Goal: Information Seeking & Learning: Check status

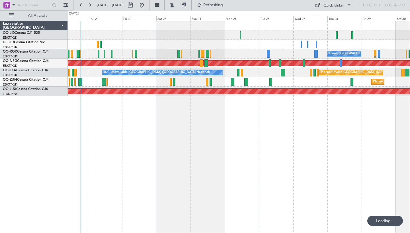
click at [216, 118] on div "Planned Maint Kortrijk-[GEOGRAPHIC_DATA] Owner [GEOGRAPHIC_DATA]-[GEOGRAPHIC_DA…" at bounding box center [239, 127] width 342 height 213
click at [80, 5] on button at bounding box center [80, 5] width 9 height 9
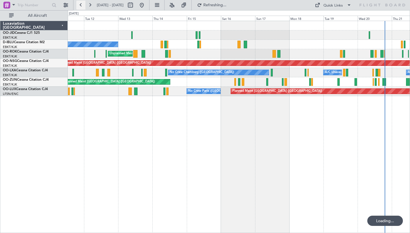
click at [80, 5] on button at bounding box center [80, 5] width 9 height 9
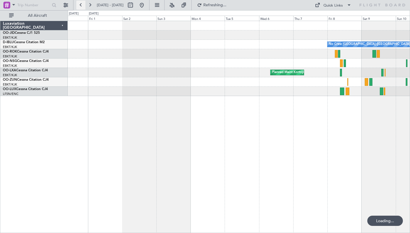
click at [80, 5] on button at bounding box center [80, 5] width 9 height 9
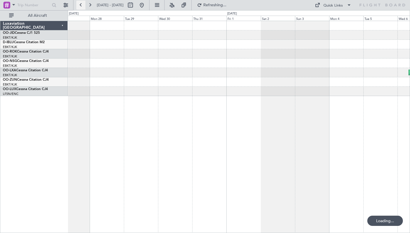
click at [80, 5] on button at bounding box center [80, 5] width 9 height 9
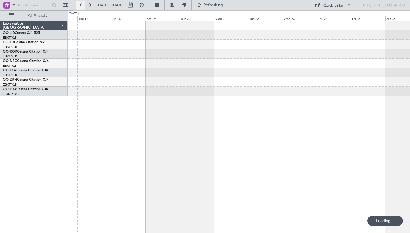
click at [80, 5] on button at bounding box center [80, 5] width 9 height 9
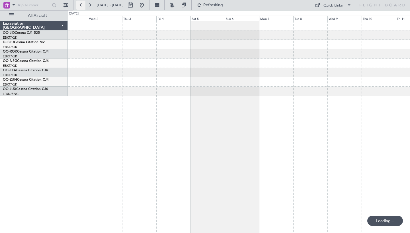
click at [80, 5] on button at bounding box center [80, 5] width 9 height 9
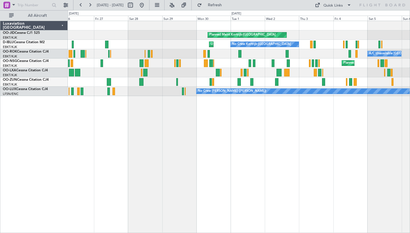
click at [181, 108] on div "Planned Maint Kortrijk-[GEOGRAPHIC_DATA] Unplanned Maint [GEOGRAPHIC_DATA]-[GEO…" at bounding box center [239, 127] width 342 height 213
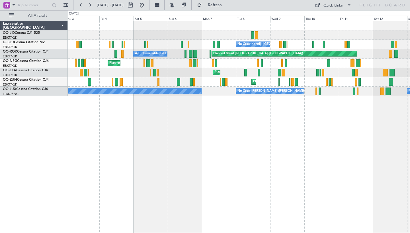
click at [139, 75] on div "Planned Maint Kortrijk-[GEOGRAPHIC_DATA] No Crew Kortrijk-[GEOGRAPHIC_DATA] No …" at bounding box center [239, 58] width 342 height 75
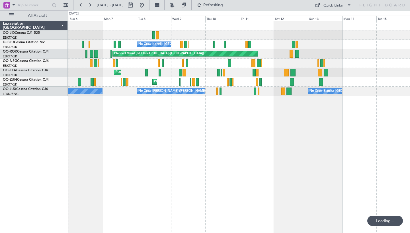
click at [169, 78] on div "Planned Maint Kortrijk-[GEOGRAPHIC_DATA]" at bounding box center [239, 81] width 342 height 9
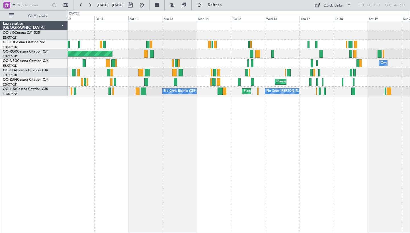
click at [214, 114] on div "No Crew Kortrijk-[GEOGRAPHIC_DATA] No Crew [GEOGRAPHIC_DATA] (Brussels National…" at bounding box center [239, 127] width 342 height 213
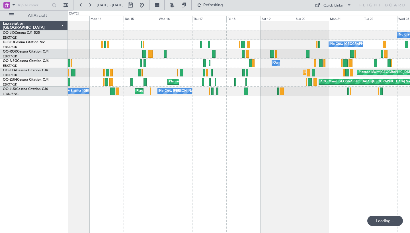
click at [203, 108] on div "No Crew Kortrijk-[GEOGRAPHIC_DATA] No Crew [GEOGRAPHIC_DATA] (Brussels National…" at bounding box center [239, 127] width 342 height 213
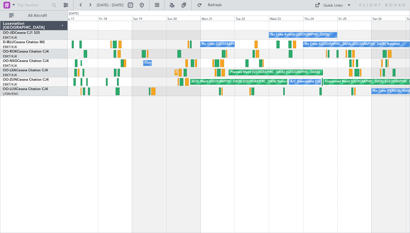
click at [197, 55] on div at bounding box center [239, 53] width 342 height 9
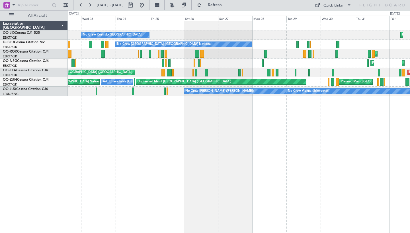
click at [160, 116] on div "No Crew Kortrijk-[GEOGRAPHIC_DATA] Planned Maint [GEOGRAPHIC_DATA]-[GEOGRAPHIC_…" at bounding box center [239, 127] width 342 height 213
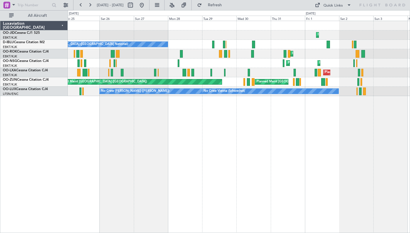
click at [206, 50] on div "Planned Maint Kortrijk-[GEOGRAPHIC_DATA]" at bounding box center [239, 53] width 342 height 9
click at [146, 7] on button at bounding box center [141, 5] width 9 height 9
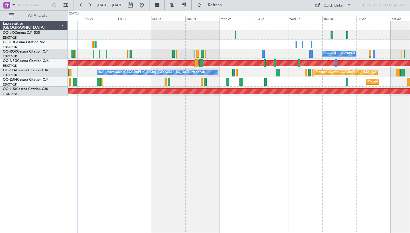
click at [198, 124] on div "Planned Maint Kortrijk-[GEOGRAPHIC_DATA] Owner [GEOGRAPHIC_DATA]-[GEOGRAPHIC_DA…" at bounding box center [239, 127] width 342 height 213
